Goal: Task Accomplishment & Management: Use online tool/utility

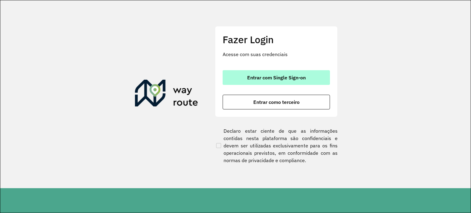
click at [250, 70] on button "Entrar com Single Sign-on" at bounding box center [276, 77] width 107 height 15
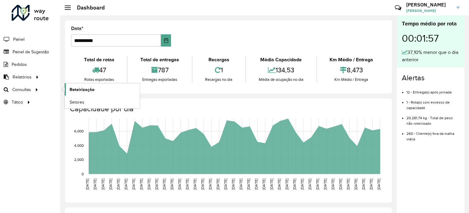
click at [72, 89] on span "Roteirização" at bounding box center [82, 89] width 25 height 6
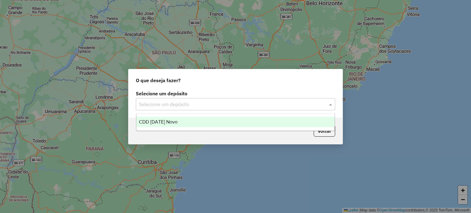
click at [273, 110] on div "Selecione um depósito" at bounding box center [235, 104] width 199 height 12
click at [183, 122] on div "CDD [DATE] Novo" at bounding box center [235, 122] width 198 height 10
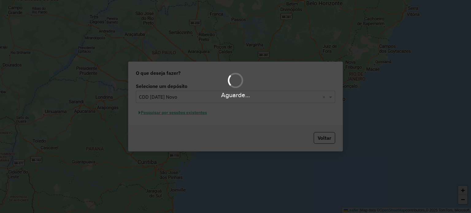
click at [238, 94] on div "Aguarde..." at bounding box center [235, 95] width 471 height 10
click at [237, 94] on div "Aguarde..." at bounding box center [235, 95] width 471 height 10
click at [237, 93] on div "Aguarde..." at bounding box center [235, 95] width 471 height 10
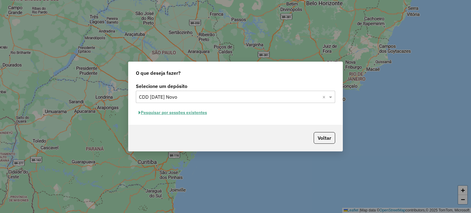
click at [146, 113] on button "Pesquisar por sessões existentes" at bounding box center [173, 113] width 74 height 10
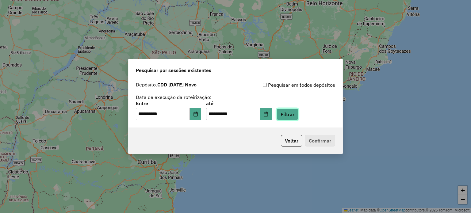
click at [298, 111] on button "Filtrar" at bounding box center [288, 115] width 22 height 12
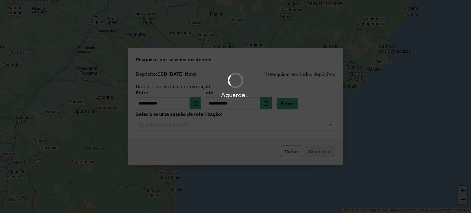
click at [162, 125] on input "text" at bounding box center [229, 124] width 181 height 7
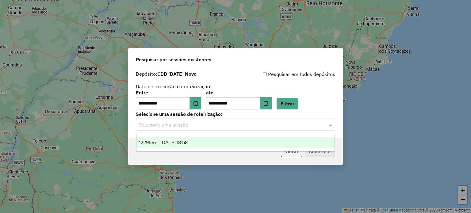
click at [169, 143] on span "1229587 - [DATE] 18:58" at bounding box center [163, 142] width 49 height 5
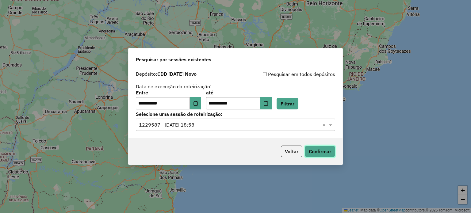
click at [318, 152] on button "Confirmar" at bounding box center [320, 152] width 30 height 12
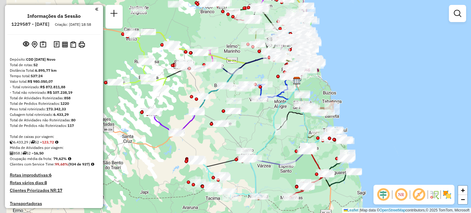
drag, startPoint x: 139, startPoint y: 167, endPoint x: 190, endPoint y: 137, distance: 59.5
click at [201, 140] on div "Janela de atendimento Grade de atendimento Capacidade Transportadoras Veículos …" at bounding box center [235, 106] width 471 height 213
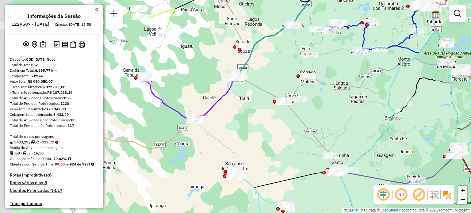
drag, startPoint x: 230, startPoint y: 121, endPoint x: 259, endPoint y: 126, distance: 28.9
click at [259, 126] on div "Janela de atendimento Grade de atendimento Capacidade Transportadoras Veículos …" at bounding box center [235, 106] width 471 height 213
